Goal: Complete application form

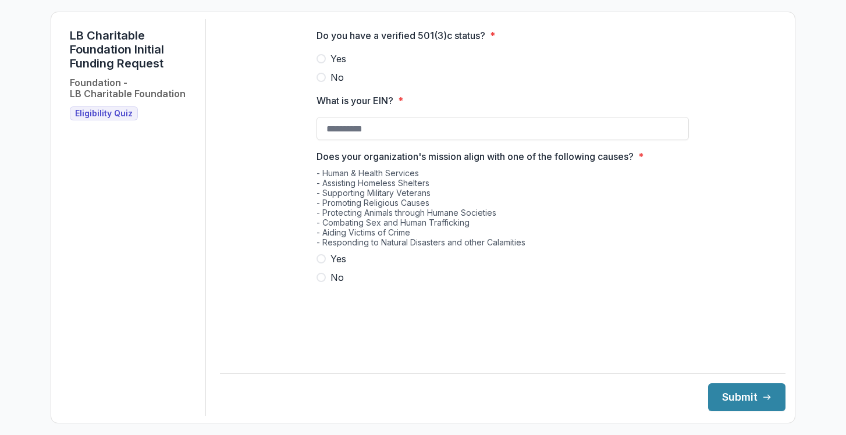
click at [345, 66] on span "Yes" at bounding box center [338, 59] width 16 height 14
click at [368, 140] on input "What is your EIN? *" at bounding box center [502, 128] width 372 height 23
paste input "**********"
click at [337, 266] on span "Yes" at bounding box center [338, 259] width 16 height 14
type input "**********"
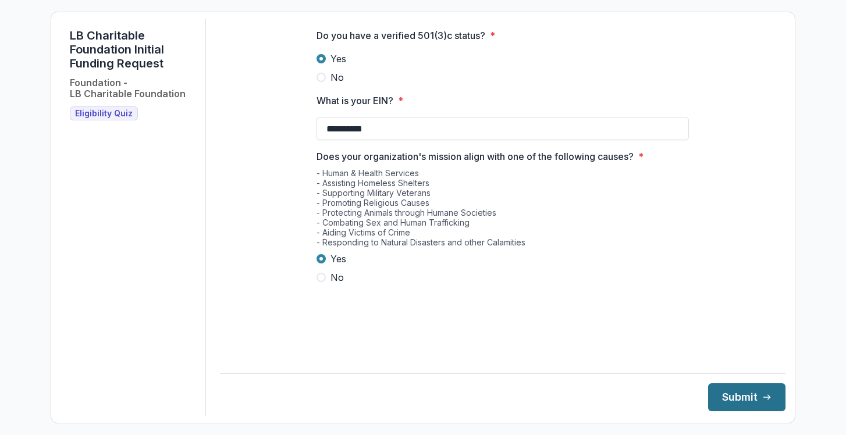
click at [743, 396] on button "Submit" at bounding box center [746, 397] width 77 height 28
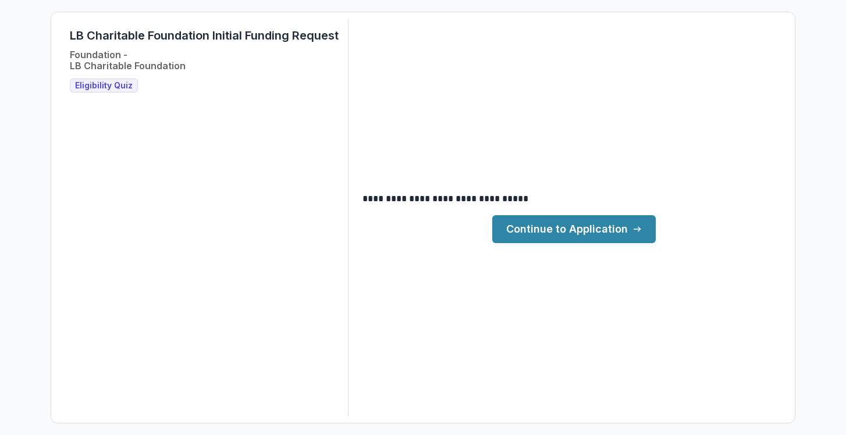
click at [592, 234] on link "Continue to Application" at bounding box center [573, 229] width 163 height 28
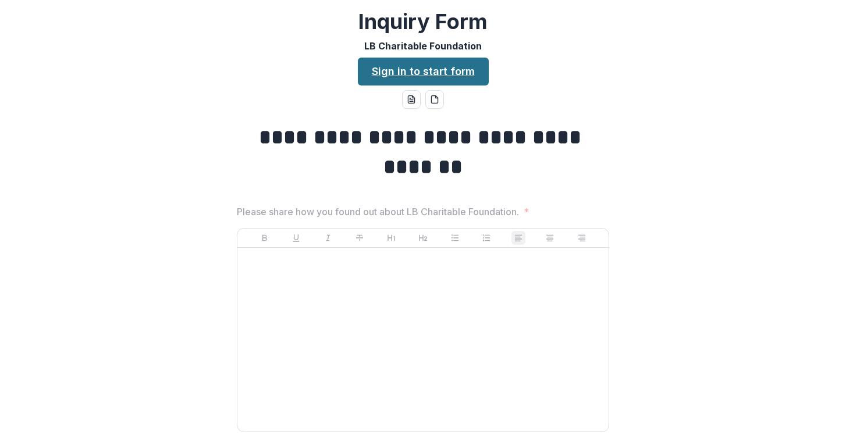
click at [458, 71] on link "Sign in to start form" at bounding box center [423, 72] width 131 height 28
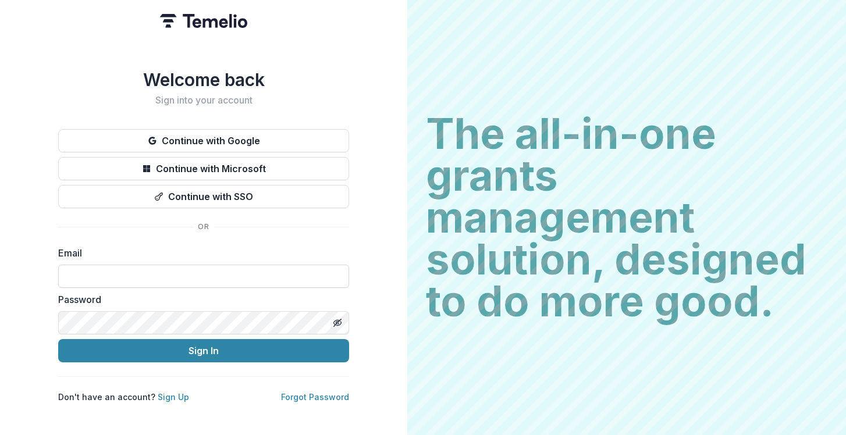
click at [226, 276] on input at bounding box center [203, 276] width 291 height 23
type input "**********"
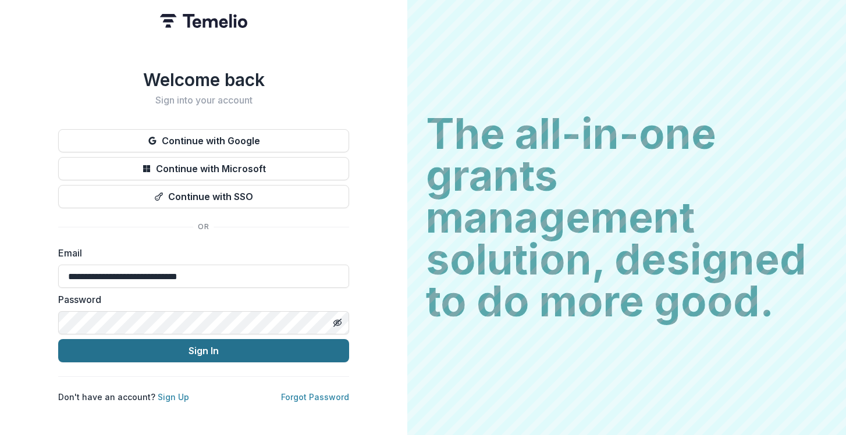
click at [197, 347] on button "Sign In" at bounding box center [203, 350] width 291 height 23
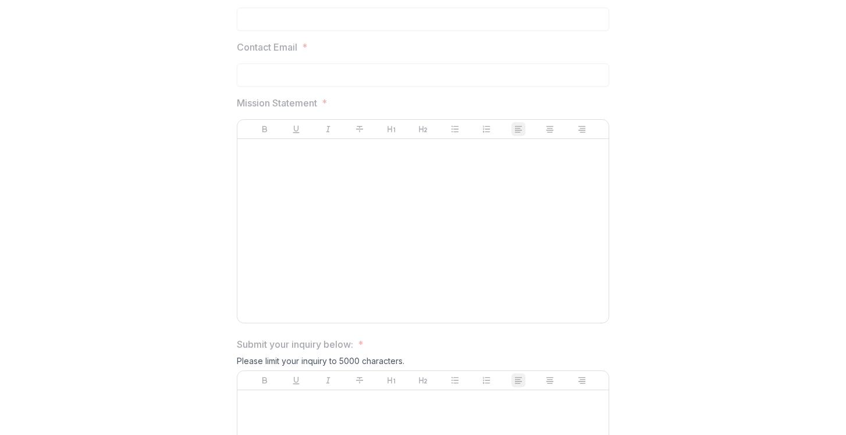
scroll to position [625, 0]
click at [316, 252] on div at bounding box center [423, 231] width 362 height 175
click at [352, 172] on div at bounding box center [423, 231] width 362 height 175
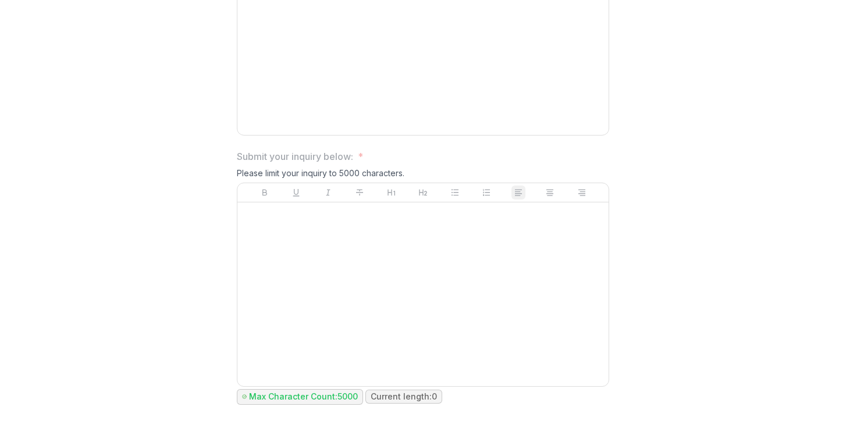
click at [353, 254] on div at bounding box center [423, 294] width 362 height 175
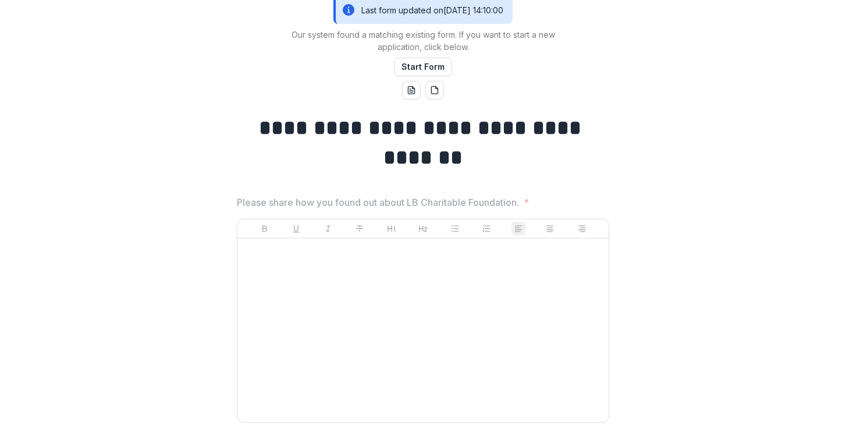
scroll to position [150, 0]
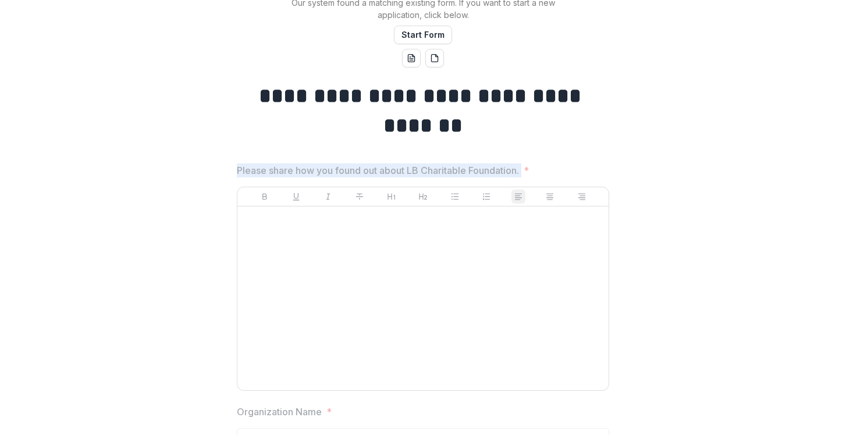
drag, startPoint x: 525, startPoint y: 172, endPoint x: 203, endPoint y: 159, distance: 322.0
copy p "Please share how you found out about LB Charitable Foundation."
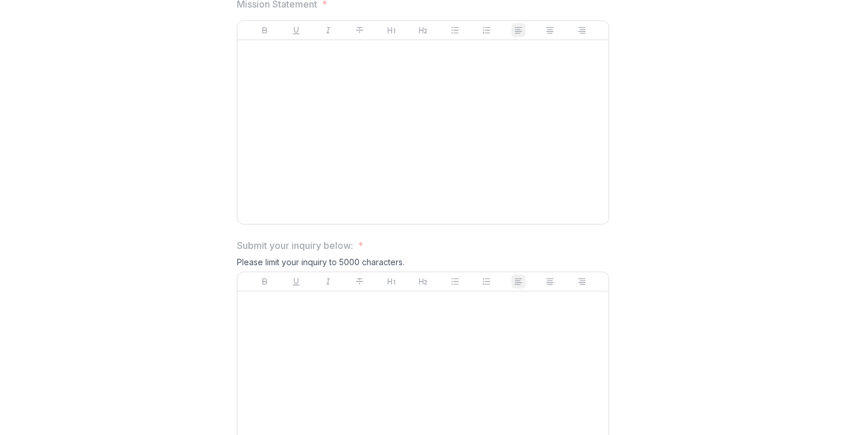
scroll to position [682, 0]
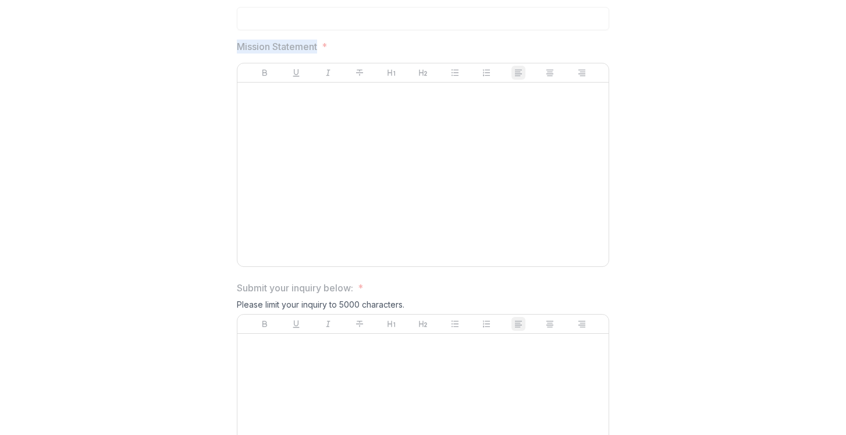
drag, startPoint x: 317, startPoint y: 46, endPoint x: 209, endPoint y: 46, distance: 108.2
click at [209, 46] on div "**********" at bounding box center [423, 48] width 837 height 1018
copy p "Mission Statement"
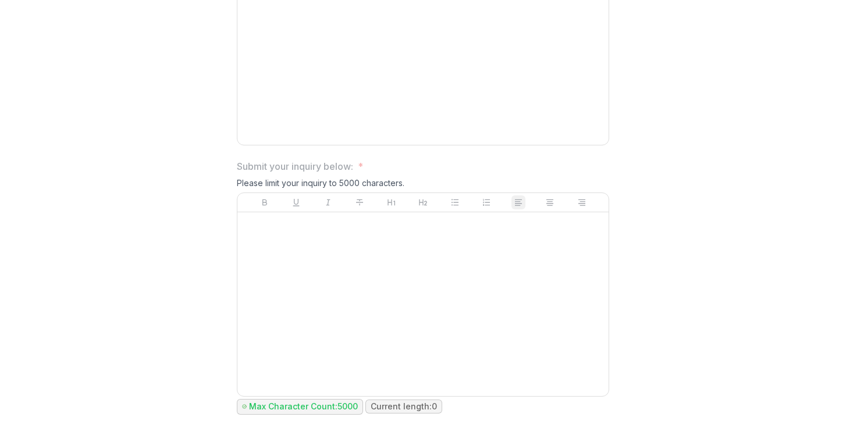
scroll to position [814, 0]
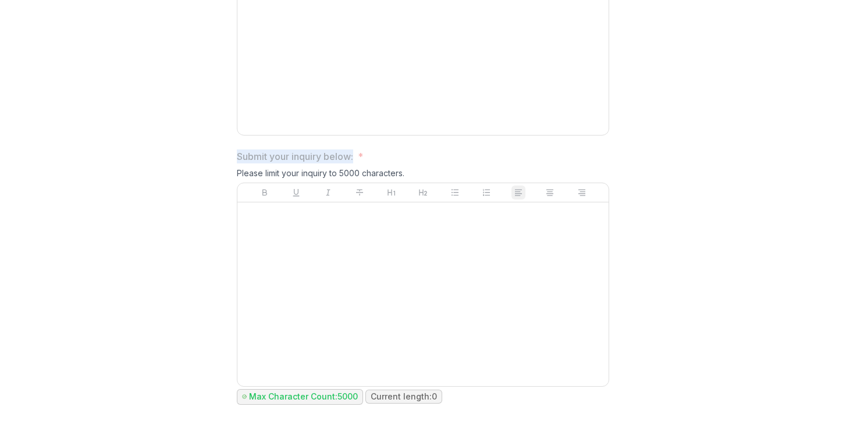
drag, startPoint x: 354, startPoint y: 155, endPoint x: 193, endPoint y: 155, distance: 161.2
copy p "Submit your inquiry below:"
click at [412, 271] on div at bounding box center [423, 294] width 362 height 175
click at [400, 247] on div at bounding box center [423, 294] width 362 height 175
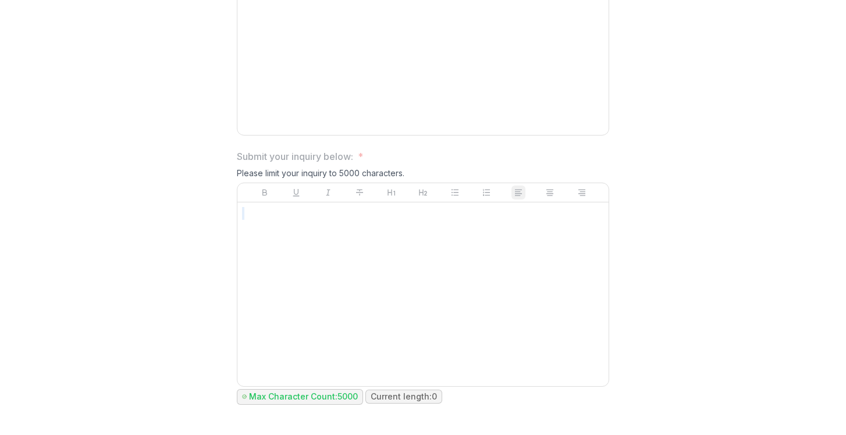
click at [400, 247] on div at bounding box center [423, 294] width 362 height 175
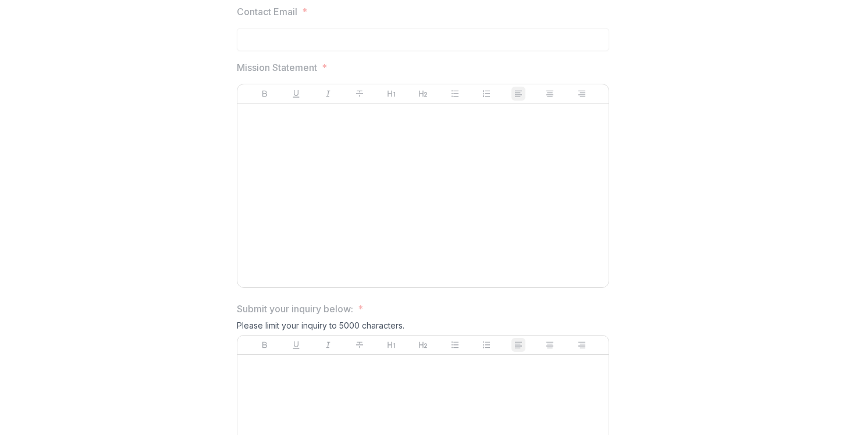
scroll to position [631, 0]
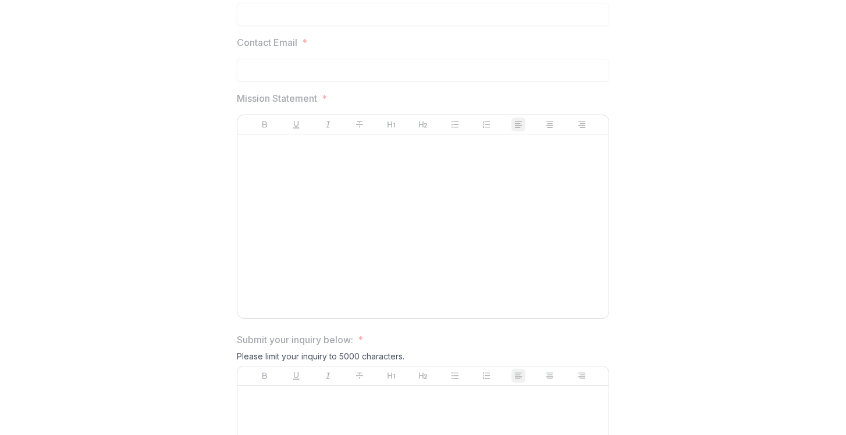
click at [399, 243] on div at bounding box center [423, 226] width 362 height 175
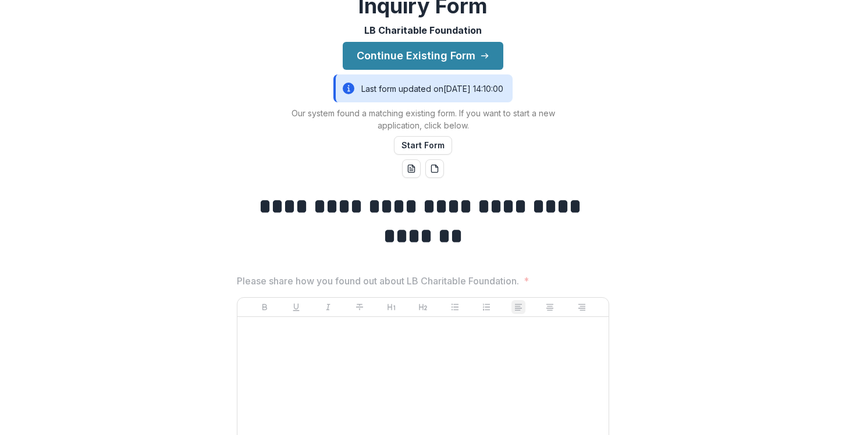
scroll to position [0, 0]
